Goal: Task Accomplishment & Management: Use online tool/utility

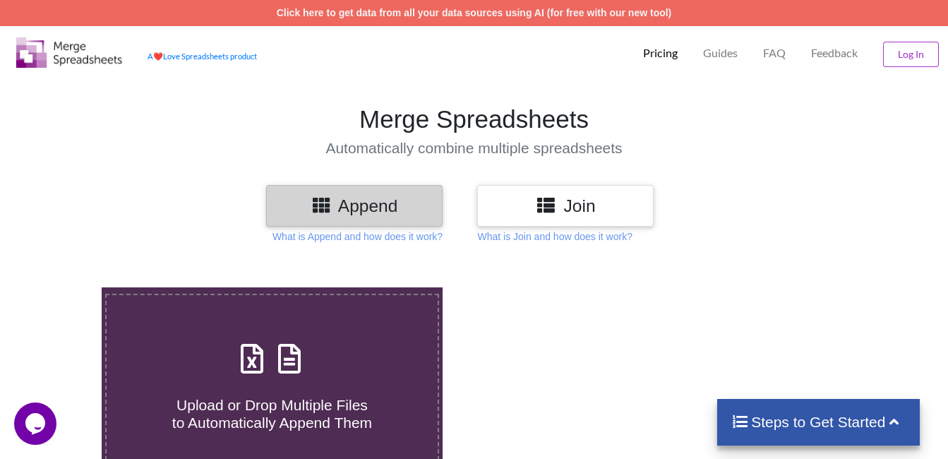
click at [260, 363] on icon at bounding box center [251, 352] width 35 height 30
click at [63, 287] on input "Upload or Drop Multiple Files to Automatically Append Them" at bounding box center [63, 287] width 0 height 0
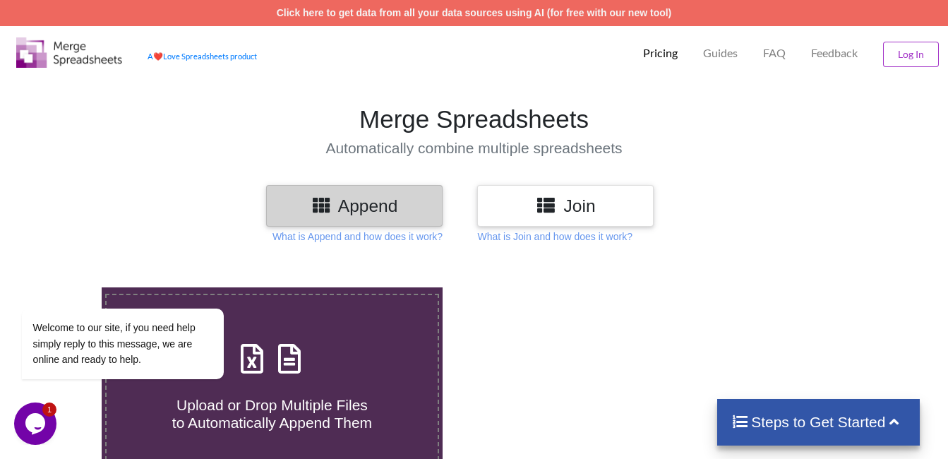
type input "C:\fakepath\Transporter Portal (14).csv"
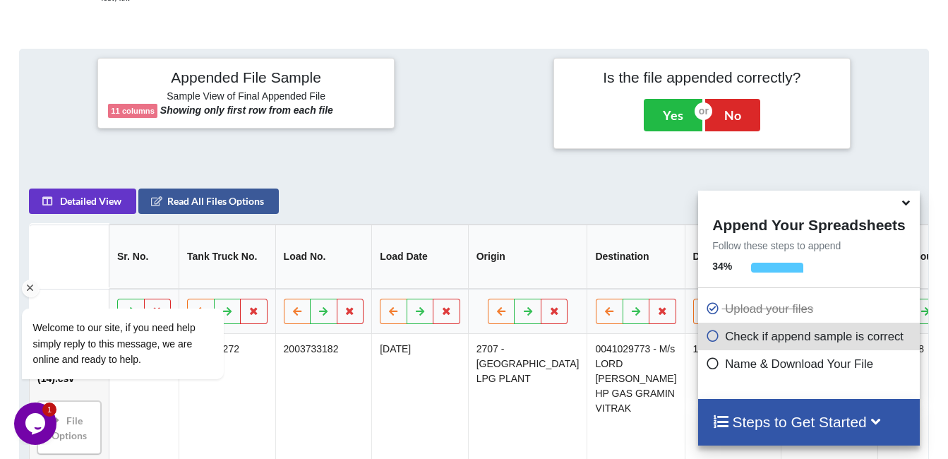
scroll to position [549, 0]
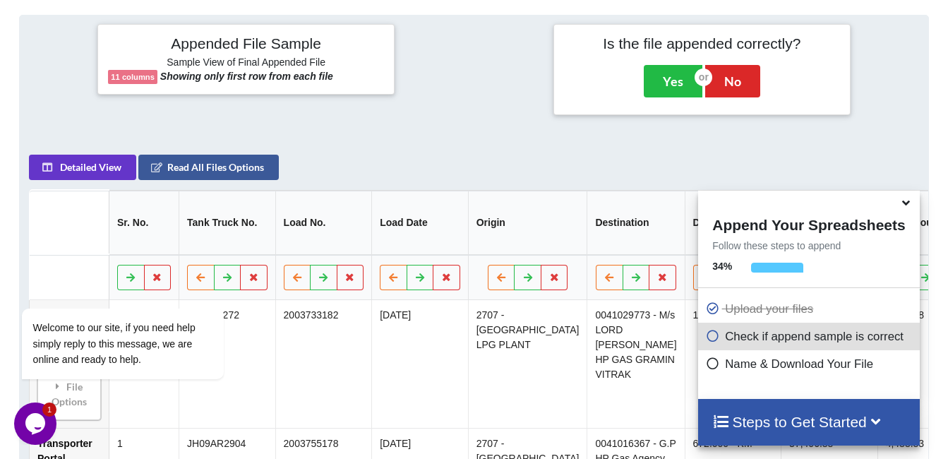
click at [906, 204] on icon at bounding box center [906, 200] width 15 height 13
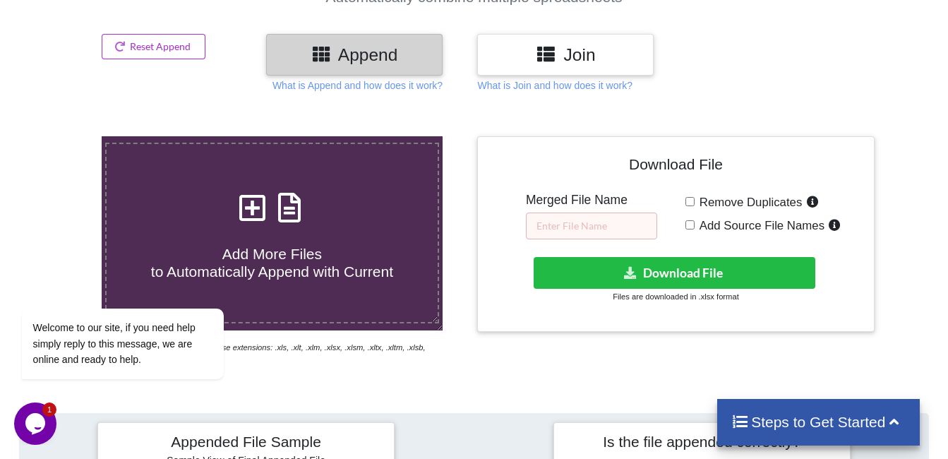
scroll to position [166, 0]
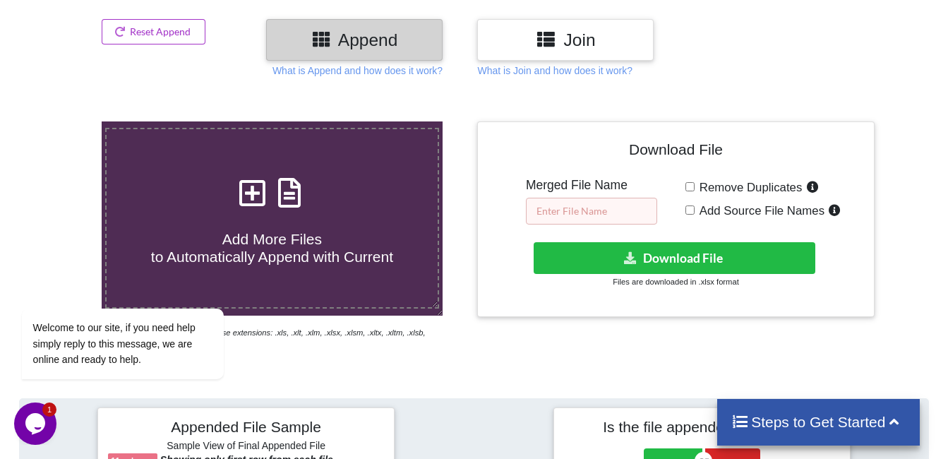
click at [603, 217] on input "text" at bounding box center [591, 211] width 131 height 27
type input "s"
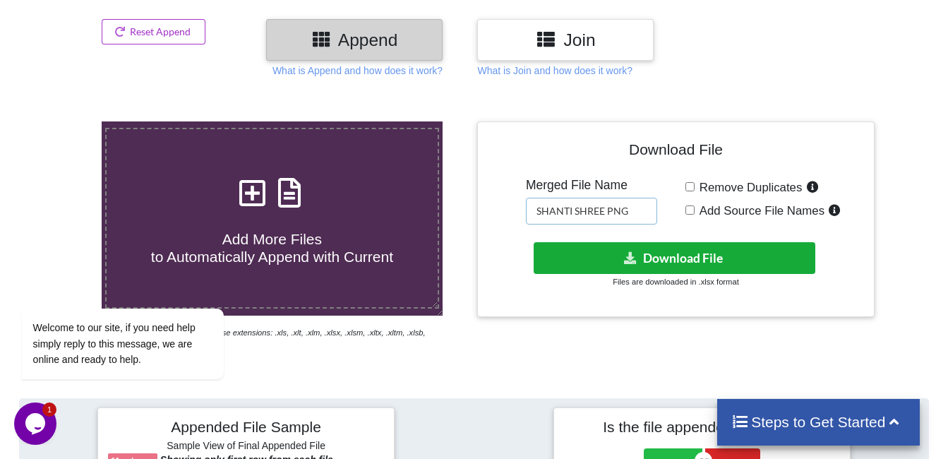
type input "SHANTI SHREE PNG"
click at [704, 251] on button "Download File" at bounding box center [675, 258] width 282 height 32
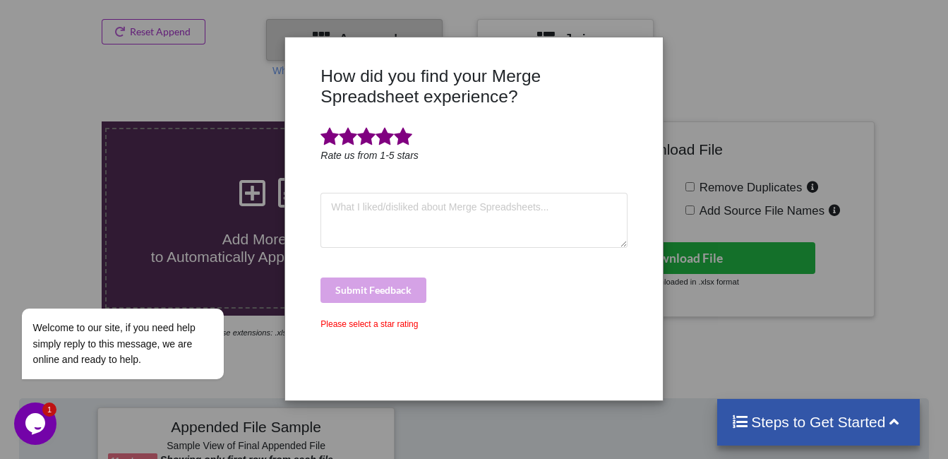
click at [399, 142] on span at bounding box center [403, 137] width 18 height 20
